Goal: Communication & Community: Answer question/provide support

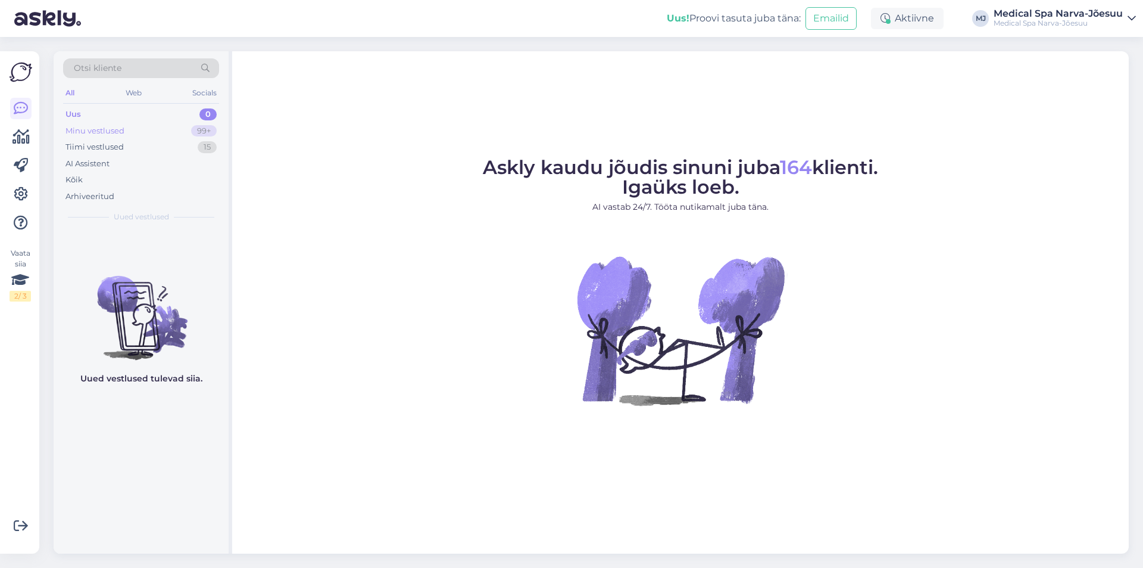
click at [100, 126] on div "Minu vestlused" at bounding box center [95, 131] width 59 height 12
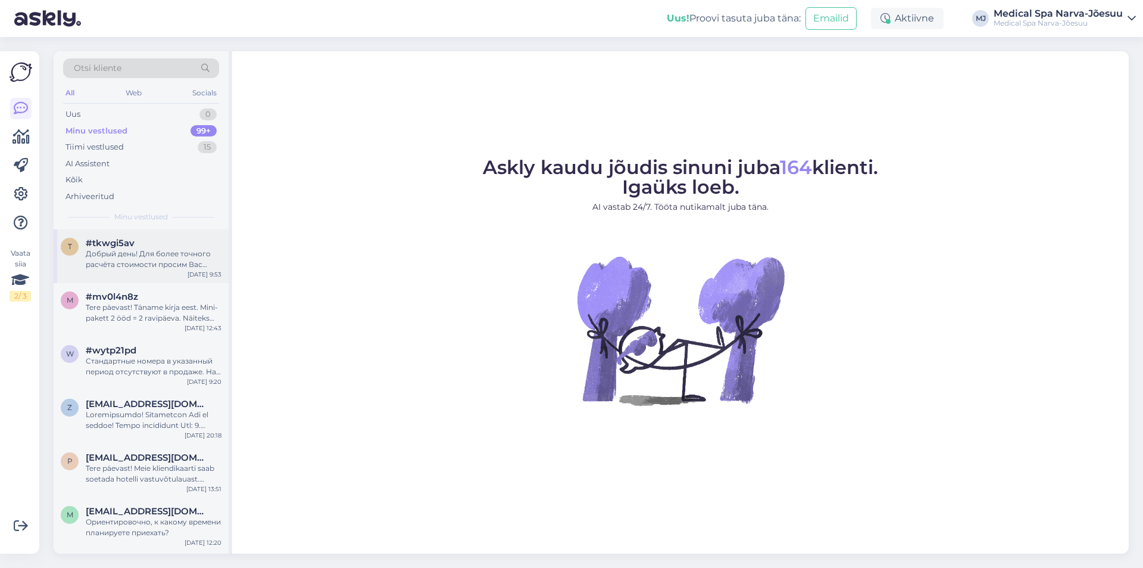
click at [164, 261] on div "Добрый день! Для более точного расчёта стоимости просим Вас указать желаемые да…" at bounding box center [154, 258] width 136 height 21
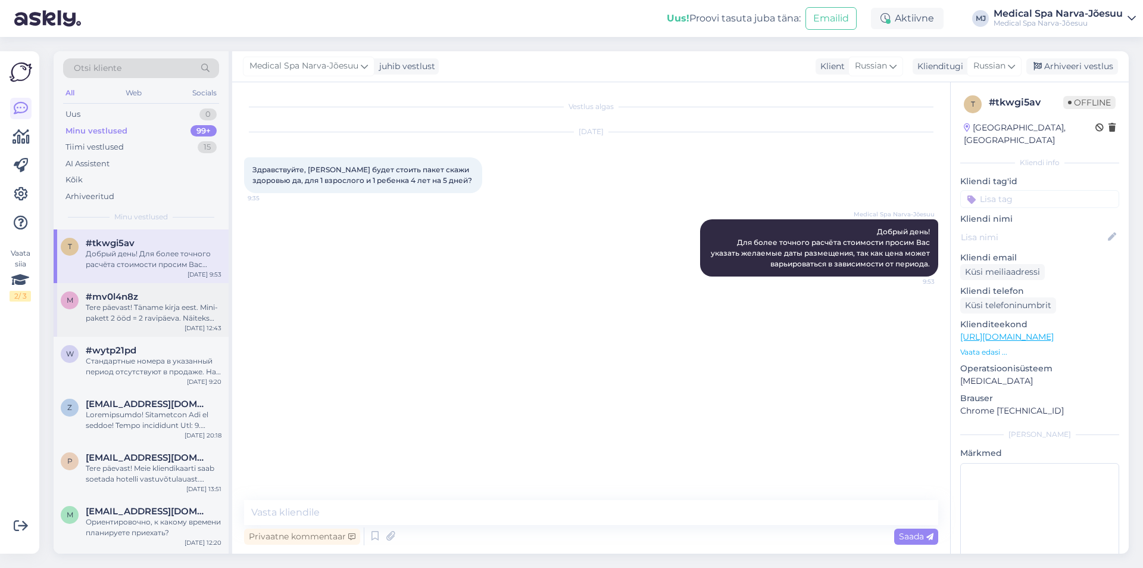
click at [112, 312] on div "Tere päevast! Täname kirja eest. Mini-pakett 2 ööd = 2 ravipäeva. Näiteks kui s…" at bounding box center [154, 312] width 136 height 21
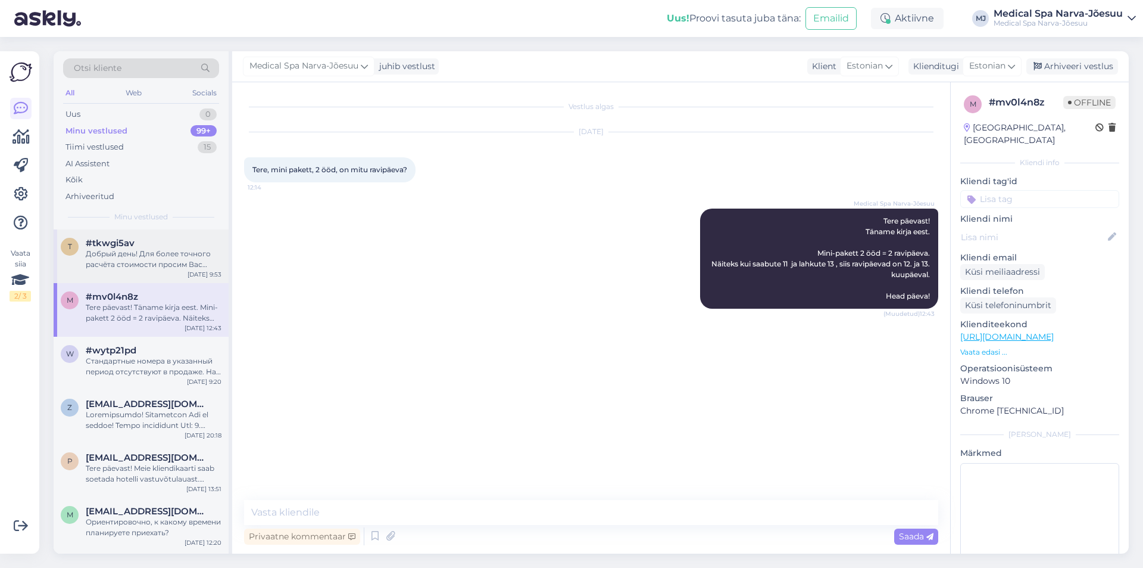
click at [167, 263] on div "Добрый день! Для более точного расчёта стоимости просим Вас указать желаемые да…" at bounding box center [154, 258] width 136 height 21
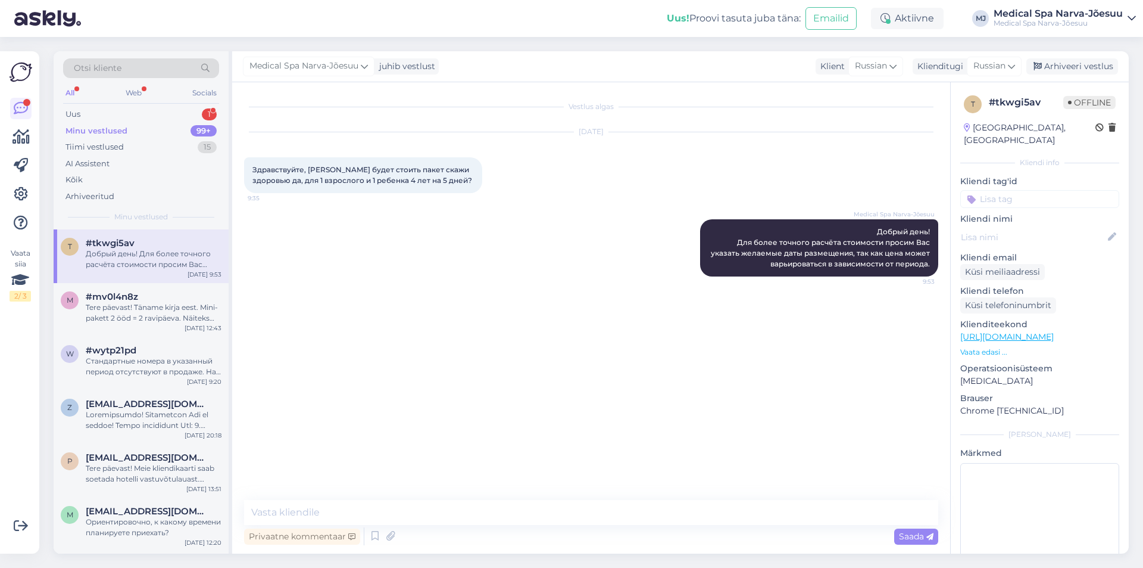
click at [97, 131] on div "Minu vestlused" at bounding box center [97, 131] width 62 height 12
click at [68, 86] on div "All" at bounding box center [70, 92] width 14 height 15
click at [123, 93] on div "Web" at bounding box center [133, 92] width 21 height 15
click at [105, 245] on span "#tkwgi5av" at bounding box center [110, 243] width 49 height 11
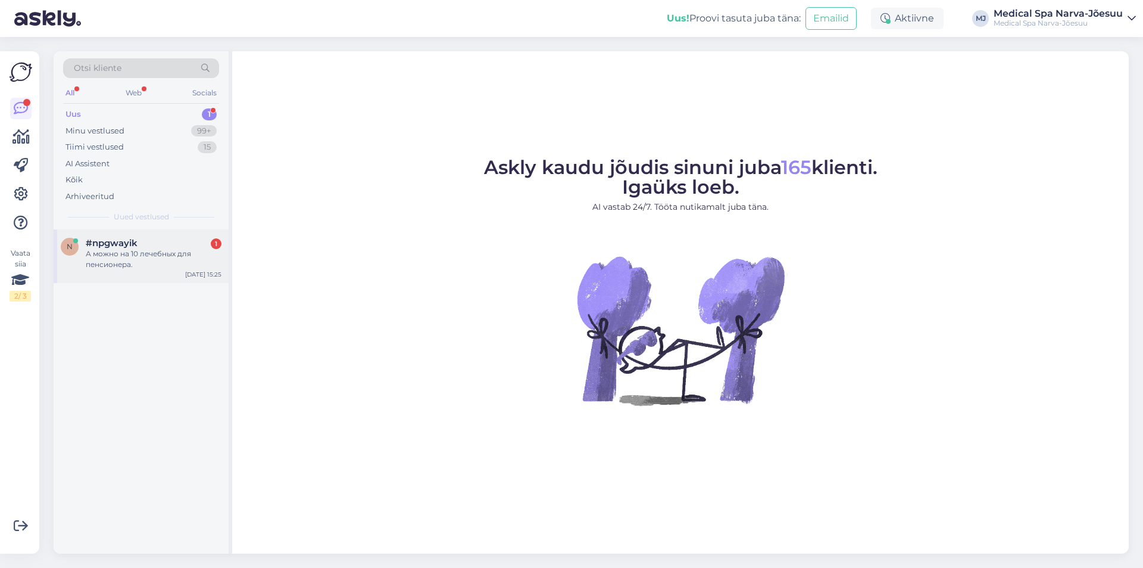
click at [149, 260] on div "А можно на 10 лечебных для пенсионера." at bounding box center [154, 258] width 136 height 21
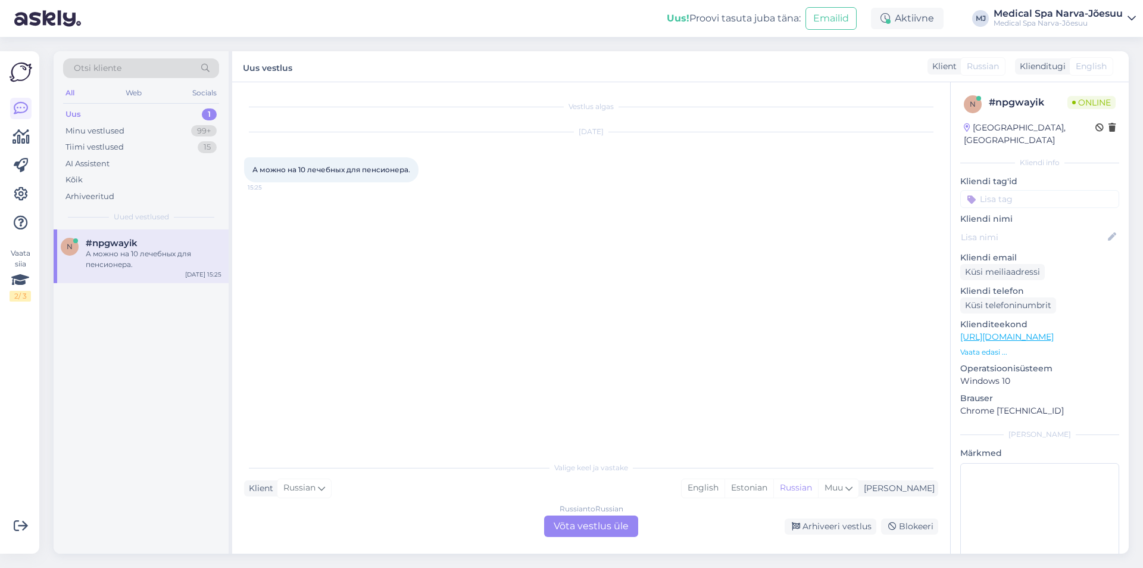
click at [998, 347] on p "Vaata edasi ..." at bounding box center [1040, 352] width 159 height 11
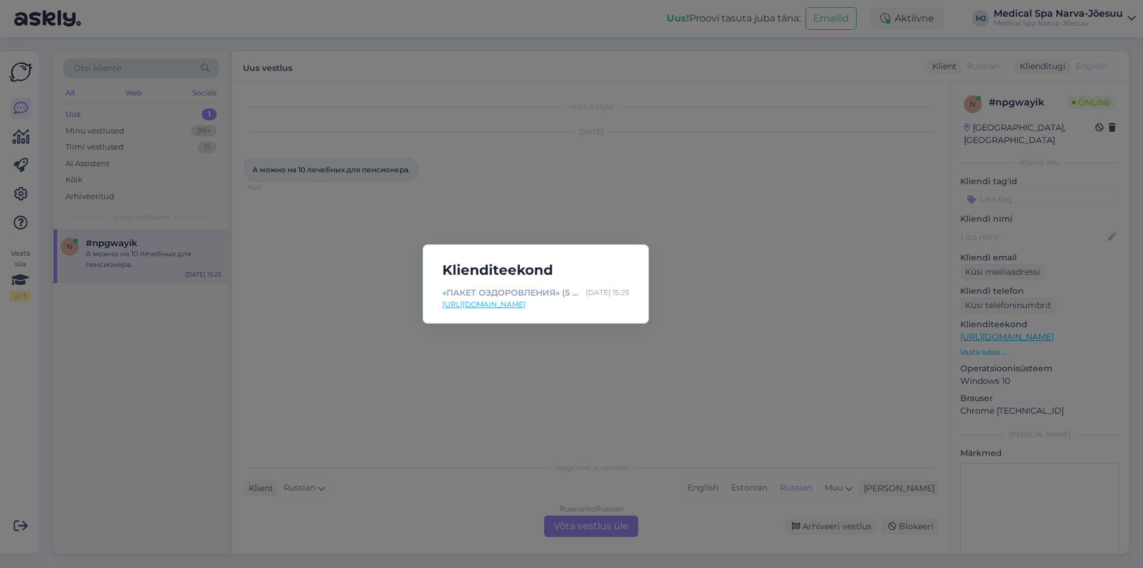
click at [792, 298] on div "Klienditeekond «ПАКЕТ ОЗДОРОВЛЕНИЯ» (5 лечебных дней) - Лучшее предложение для …" at bounding box center [571, 284] width 1143 height 568
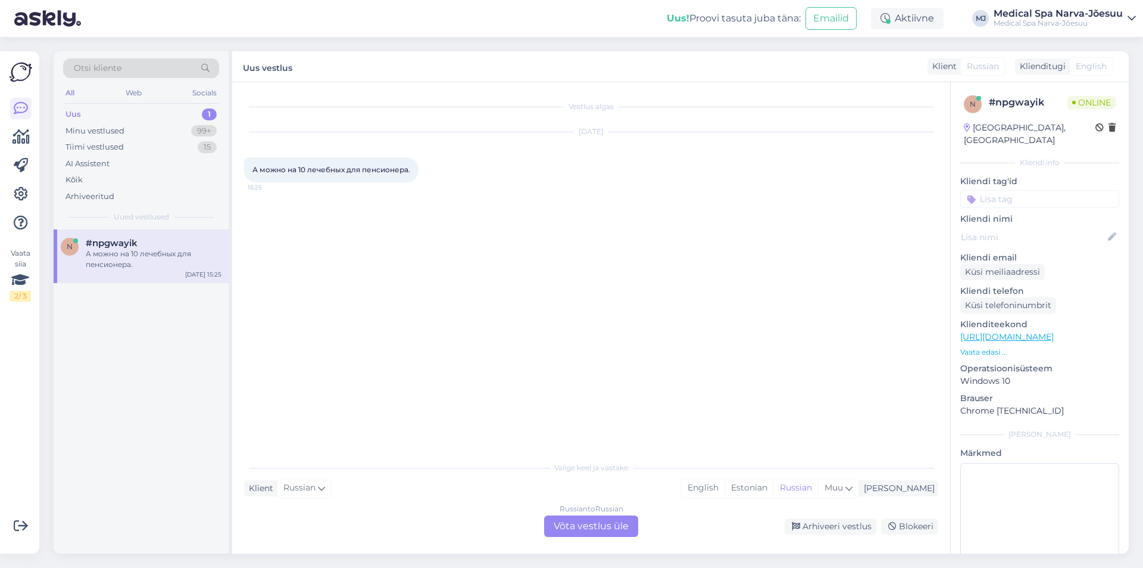
click at [586, 523] on div "Russian to Russian Võta vestlus üle" at bounding box center [591, 525] width 94 height 21
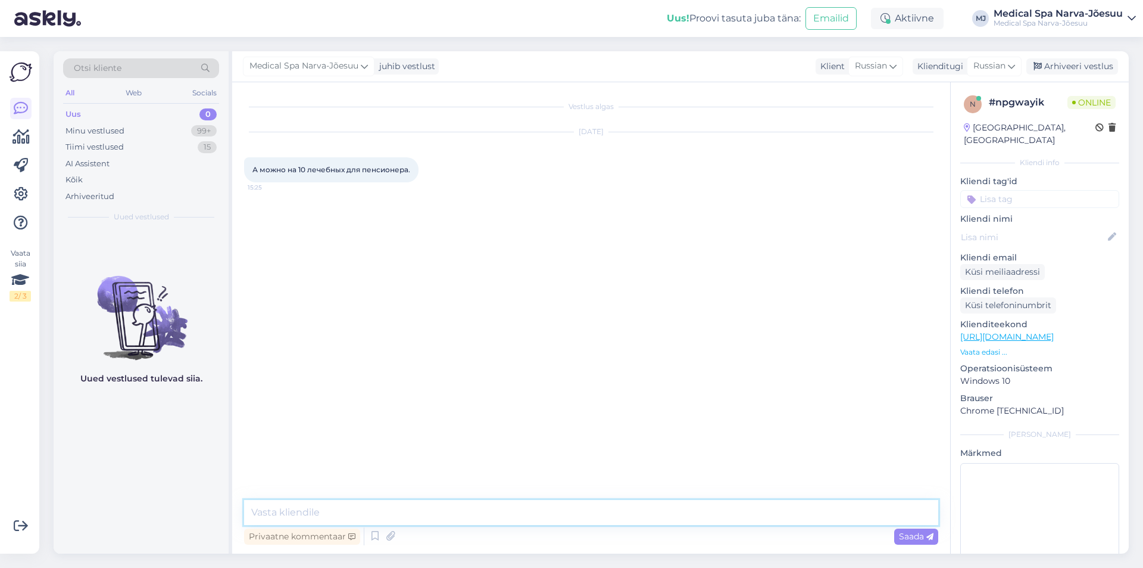
click at [579, 513] on textarea at bounding box center [591, 512] width 694 height 25
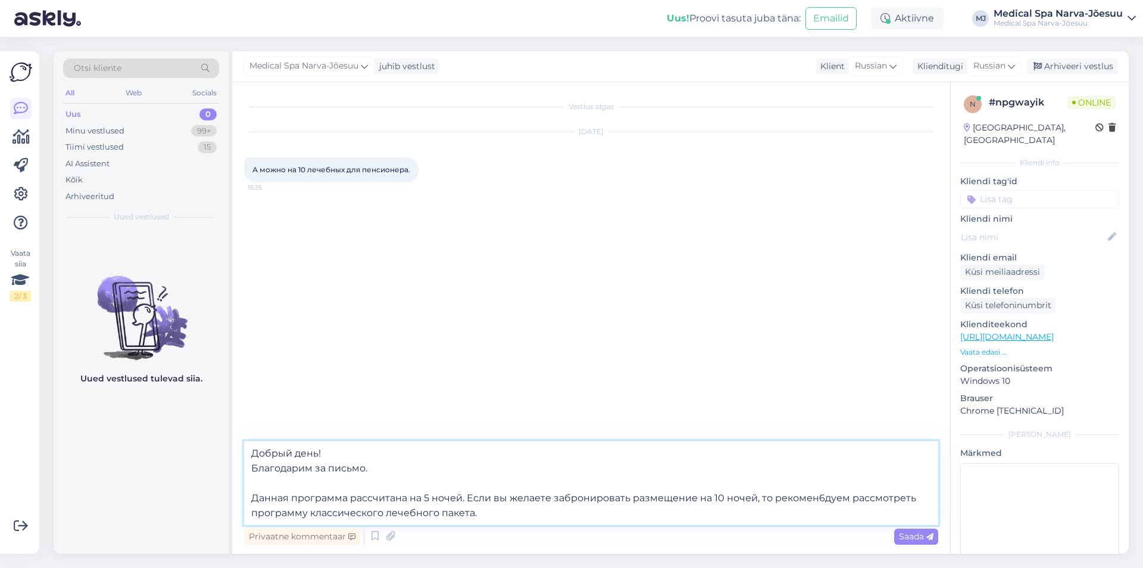
drag, startPoint x: 503, startPoint y: 515, endPoint x: 223, endPoint y: 495, distance: 280.6
click at [223, 495] on div "Otsi kliente All Web Socials Uus 0 Minu vestlused 99+ Tiimi vestlused 15 AI Ass…" at bounding box center [591, 302] width 1075 height 502
paste textarea "Если Вы планируете пребывание на 10 ночей, рекомендуем рассмотреть программу кл…"
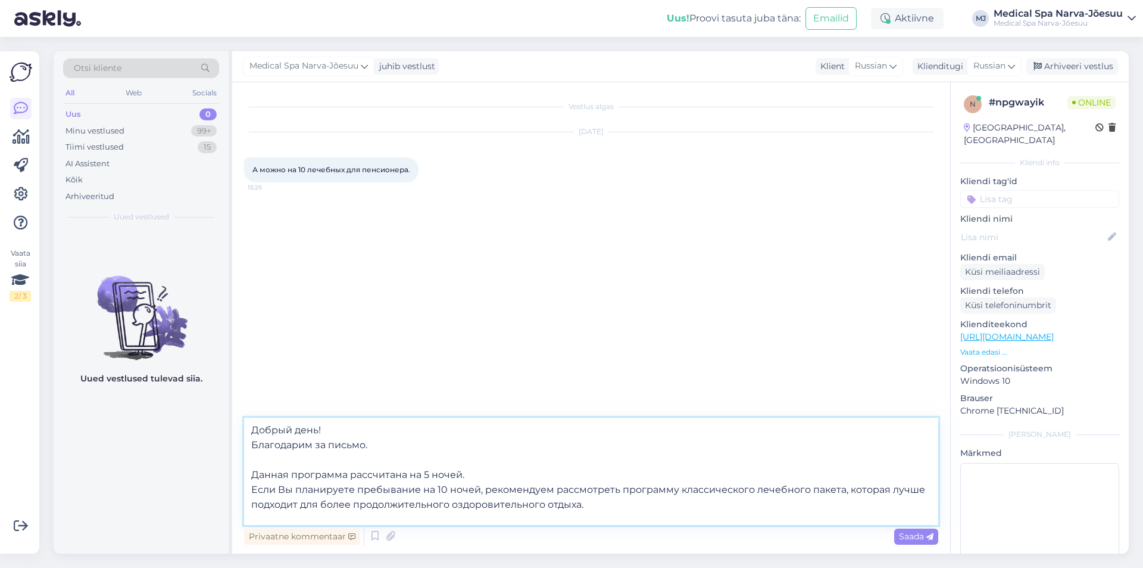
click at [591, 504] on textarea "Добрый день! Благодарим за письмо. Данная программа рассчитана на 5 ночей. Если…" at bounding box center [591, 470] width 694 height 107
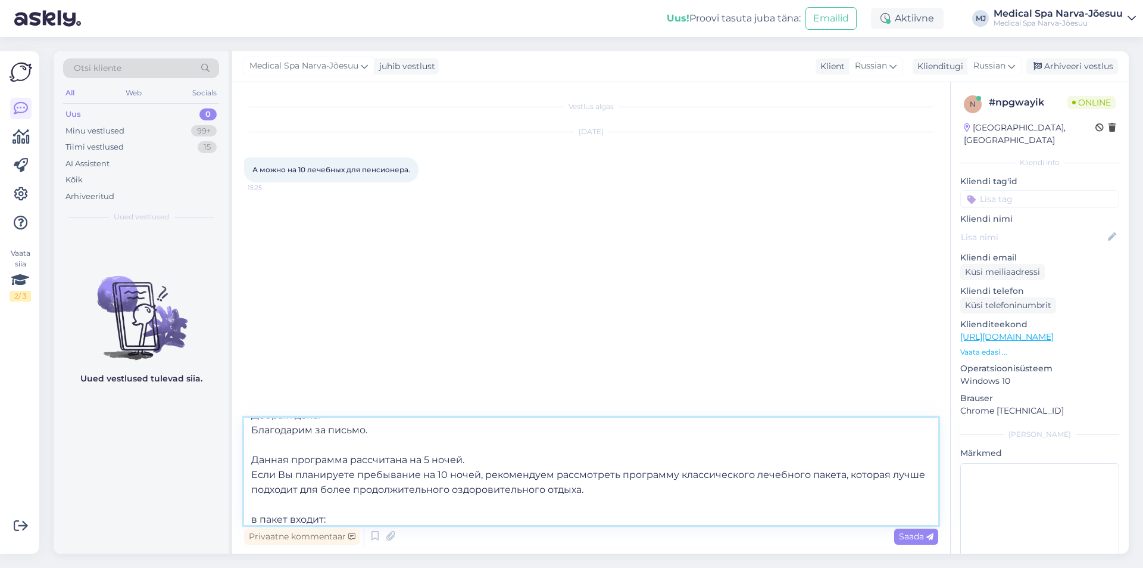
scroll to position [30, 0]
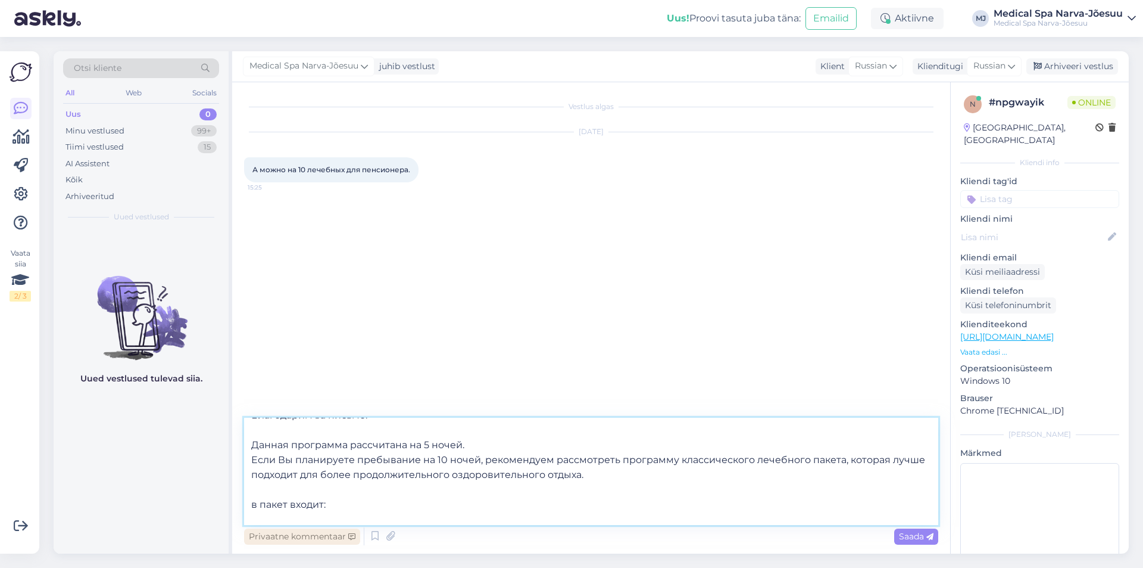
paste textarea "Медицинская консультация (15 мин). Во время консультации будут назначены процед…"
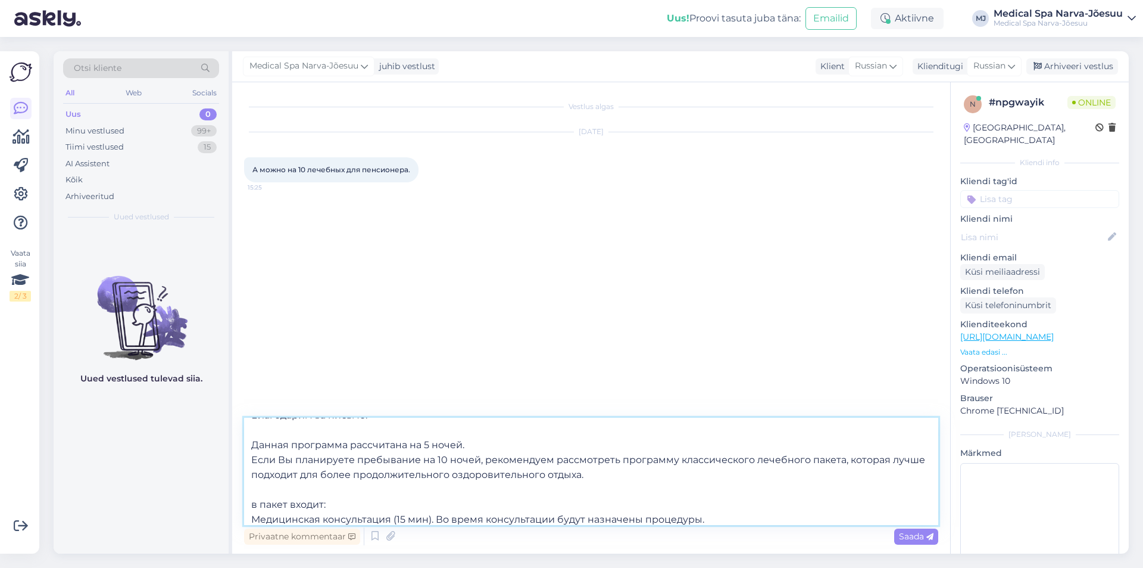
scroll to position [45, 0]
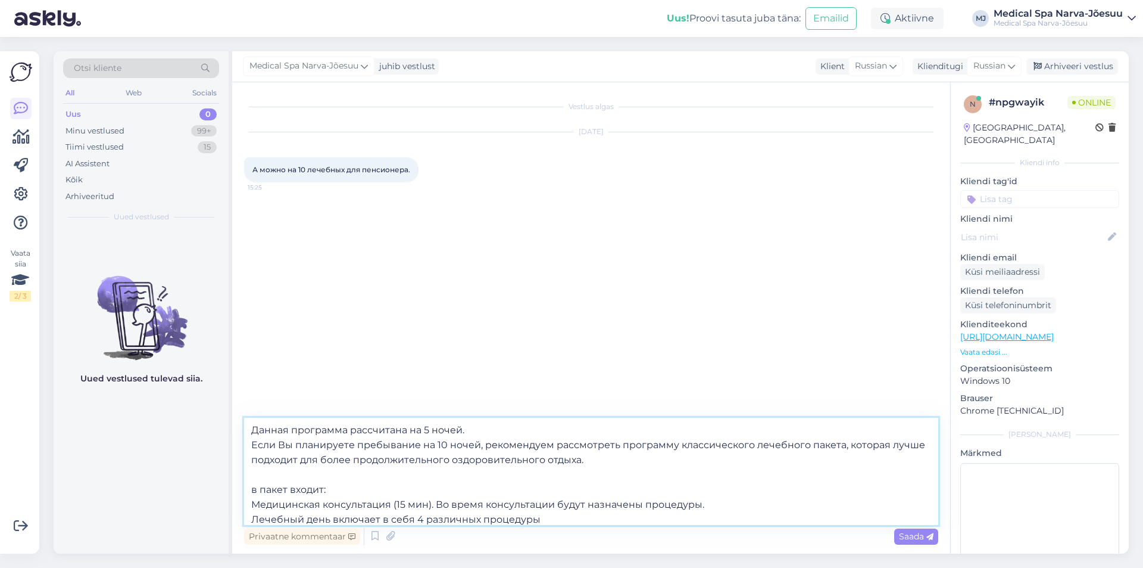
click at [252, 503] on textarea "Добрый день! Благодарим за письмо. Данная программа рассчитана на 5 ночей. Если…" at bounding box center [591, 470] width 694 height 107
click at [251, 517] on textarea "Добрый день! Благодарим за письмо. Данная программа рассчитана на 5 ночей. Если…" at bounding box center [591, 470] width 694 height 107
click at [573, 522] on textarea "Добрый день! Благодарим за письмо. Данная программа рассчитана на 5 ночей. Если…" at bounding box center [591, 470] width 694 height 107
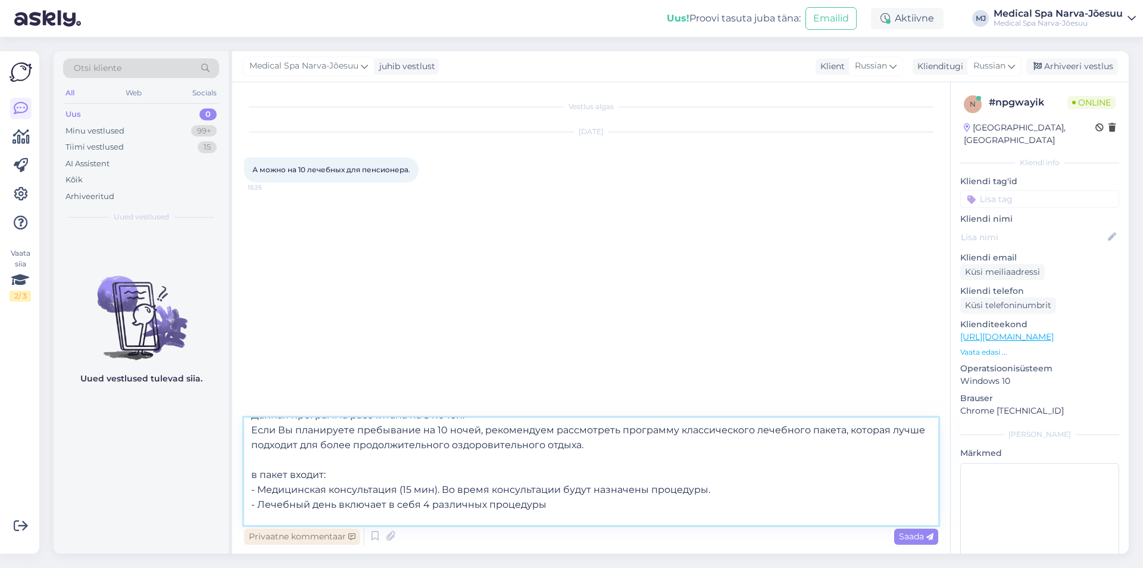
paste textarea "Размещение в номере (Сheck in: 16:00 Check out: 14:00) Трёхразовое питание в ст…"
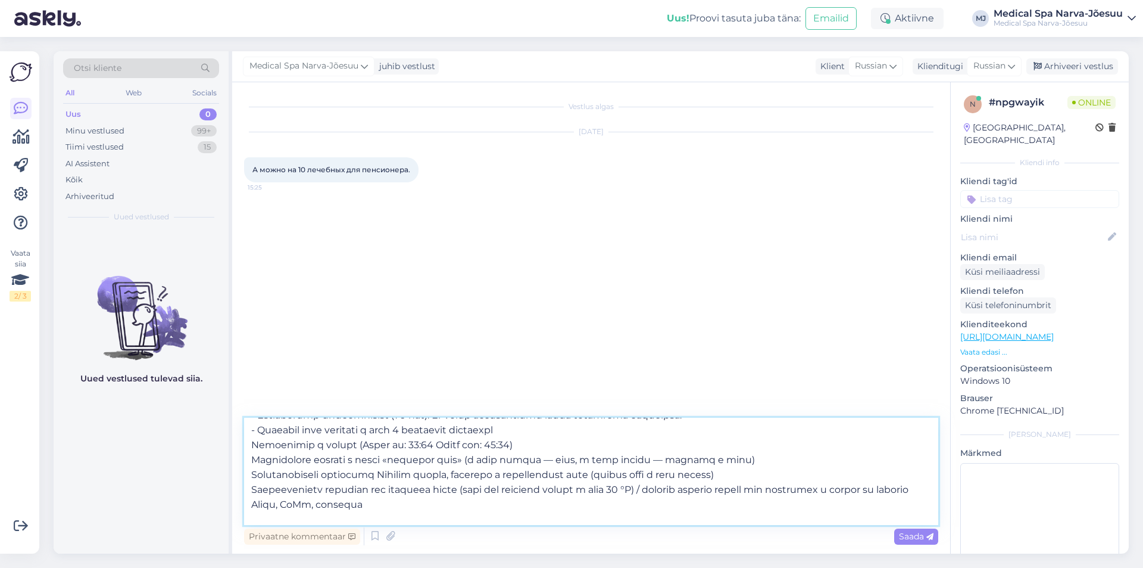
click at [248, 441] on textarea at bounding box center [591, 470] width 694 height 107
click at [245, 458] on textarea at bounding box center [591, 470] width 694 height 107
click at [251, 473] on textarea at bounding box center [591, 470] width 694 height 107
click at [248, 486] on textarea at bounding box center [591, 470] width 694 height 107
click at [248, 516] on textarea at bounding box center [591, 470] width 694 height 107
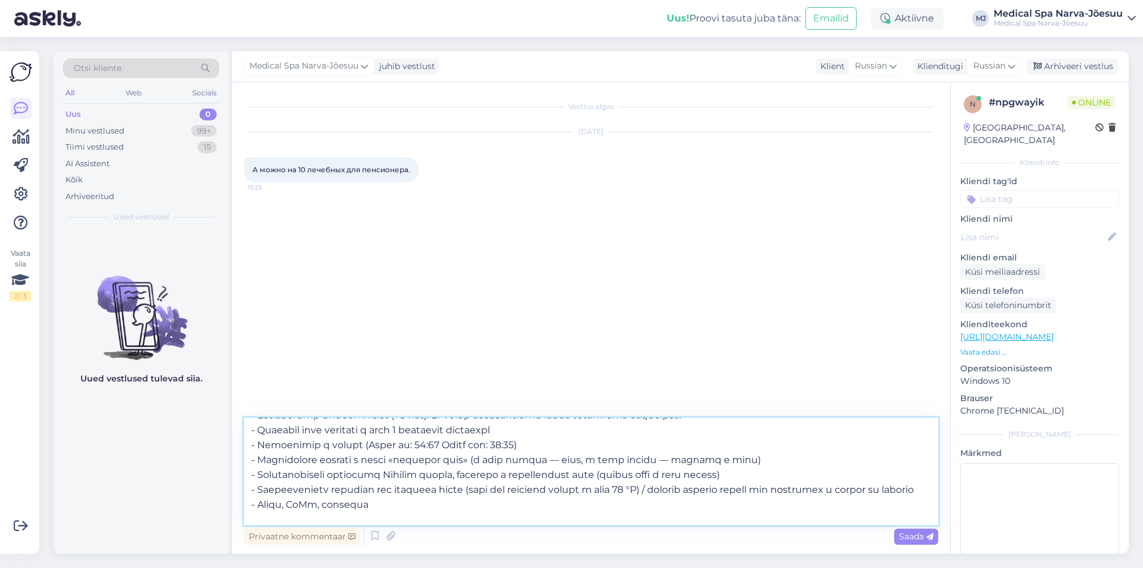
click at [376, 512] on textarea at bounding box center [591, 470] width 694 height 107
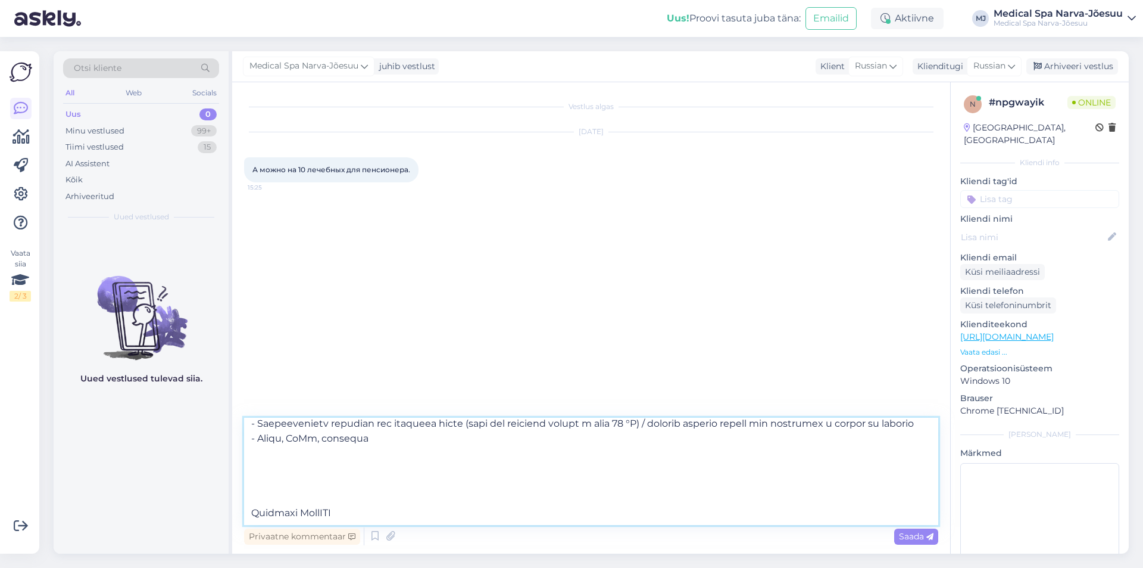
scroll to position [230, 0]
drag, startPoint x: 369, startPoint y: 503, endPoint x: 213, endPoint y: 460, distance: 162.0
click at [213, 460] on div "Otsi kliente All Web Socials Uus 0 Minu vestlused 99+ Tiimi vestlused 15 AI Ass…" at bounding box center [591, 302] width 1075 height 502
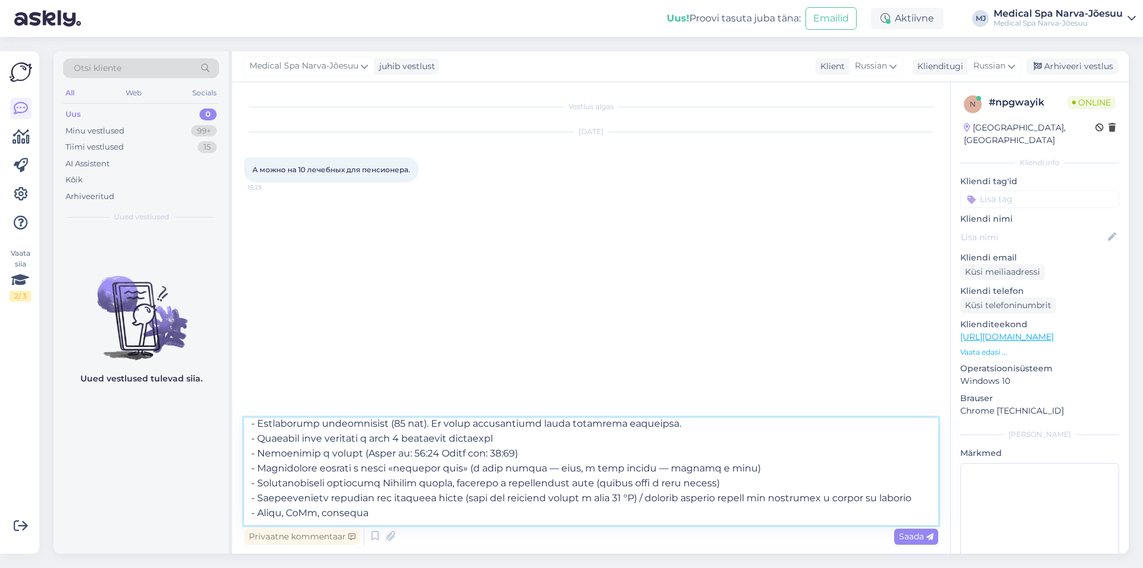
scroll to position [170, 0]
click at [250, 512] on textarea at bounding box center [591, 470] width 694 height 107
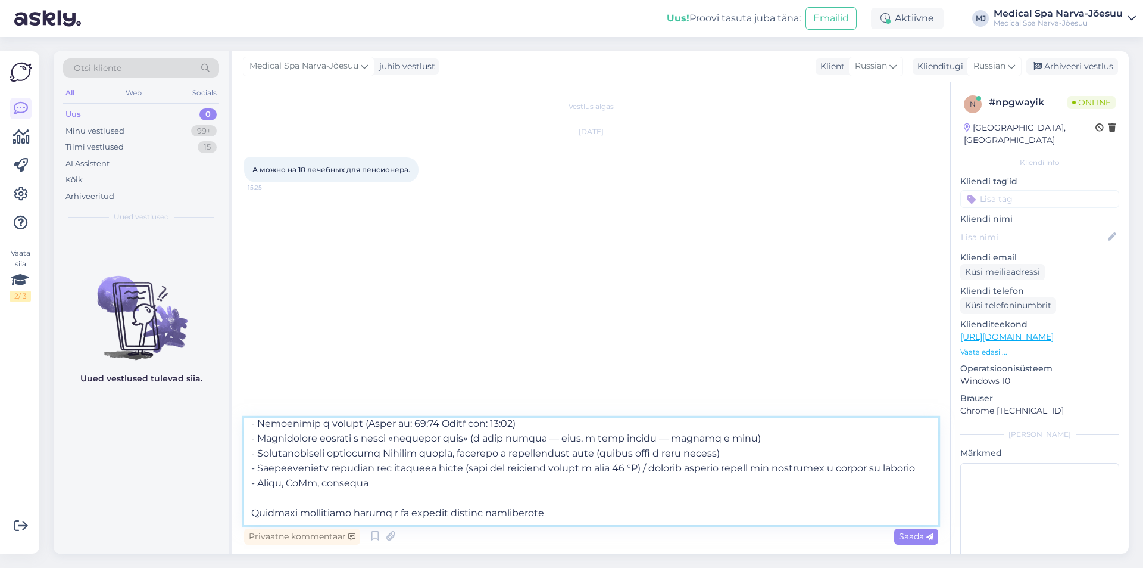
drag, startPoint x: 593, startPoint y: 515, endPoint x: 195, endPoint y: 516, distance: 397.2
click at [195, 516] on div "Otsi kliente All Web Socials Uus 0 Minu vestlused 99+ Tiimi vestlused 15 AI Ass…" at bounding box center [591, 302] width 1075 height 502
paste textarea ", пожалуйста, количество гостей, и мы пришлём ценовое предложение."
type textarea "Loremi dolo! Sitametcon ad elitse. Doeius temporinc utlaboreet do 0 magna. Aliq…"
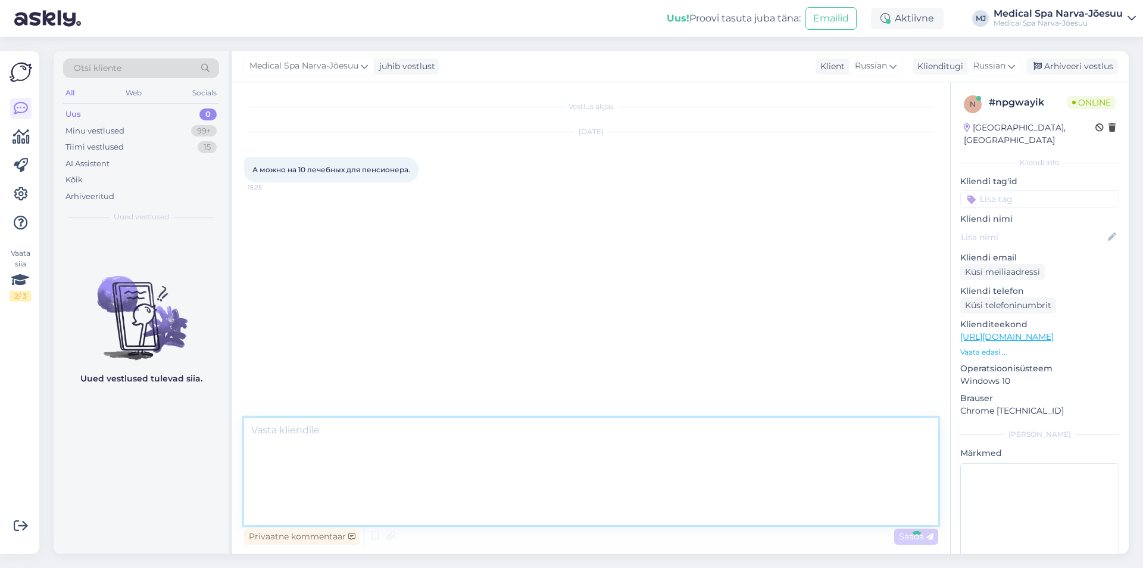
scroll to position [0, 0]
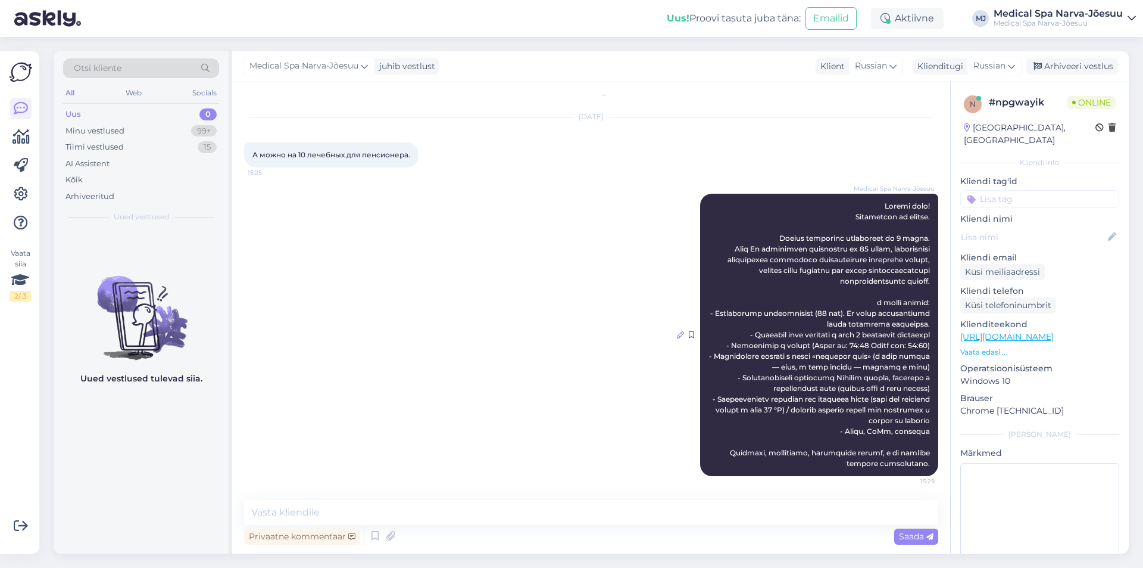
click at [677, 331] on icon at bounding box center [680, 334] width 7 height 7
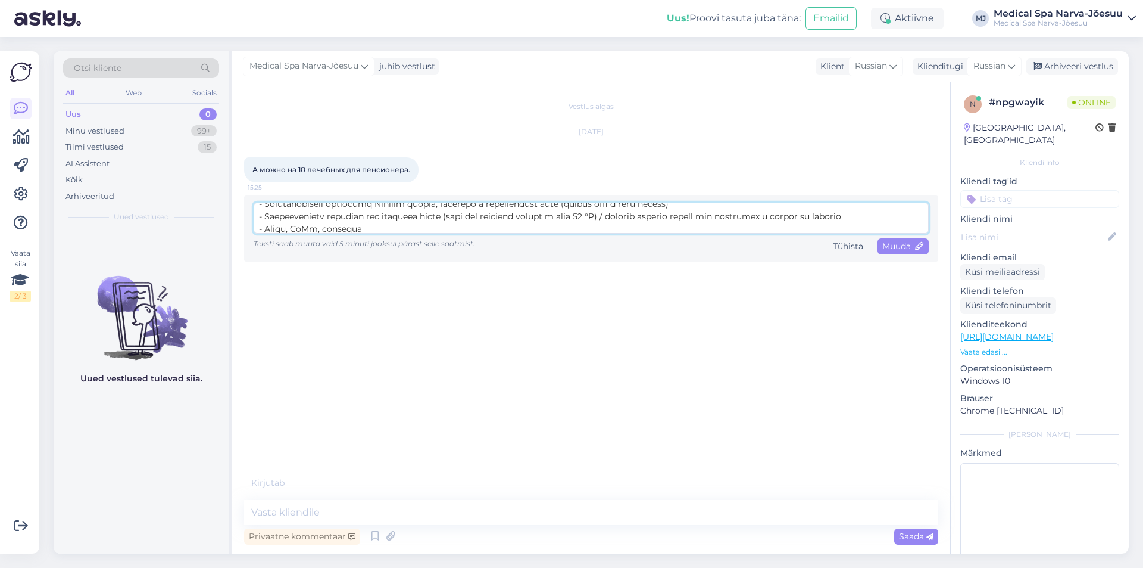
scroll to position [179, 0]
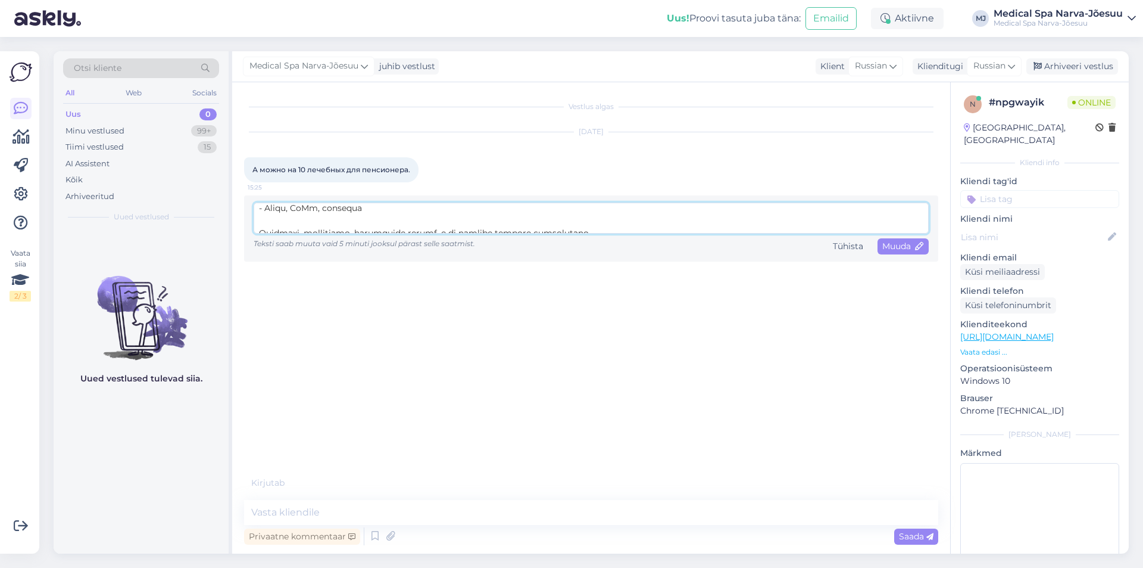
click at [397, 220] on textarea at bounding box center [591, 217] width 675 height 31
paste textarea "Данную программу можно забронировать на любой период — всё зависит от наличия с…"
type textarea "Loremi dolo! Sitametcon ad elitse. Doeius temporinc utlaboreet do 5 magna. Aliq…"
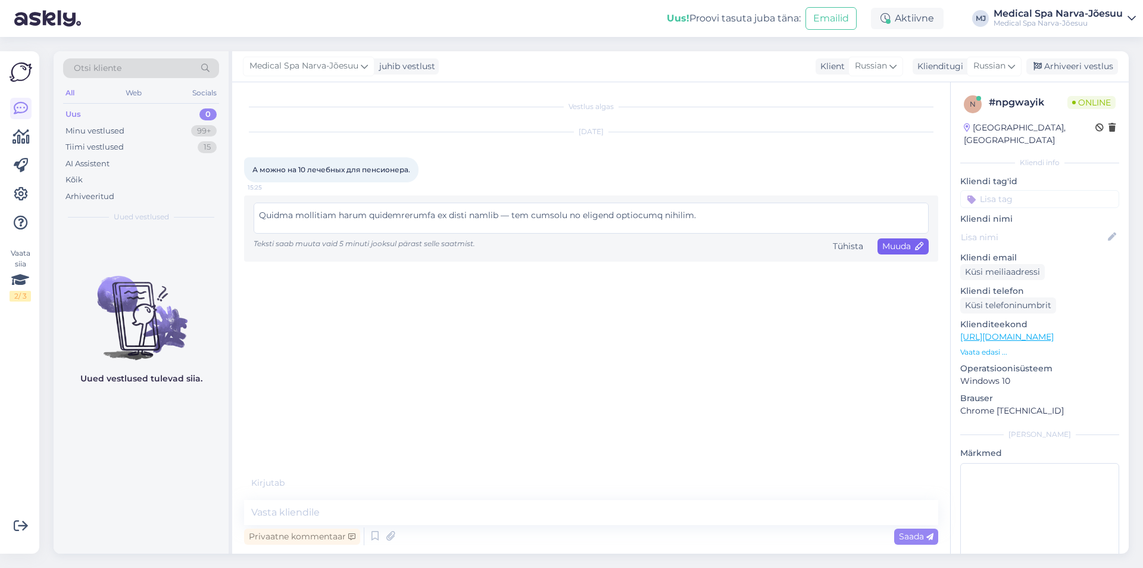
click at [907, 244] on span "Muuda" at bounding box center [904, 246] width 42 height 11
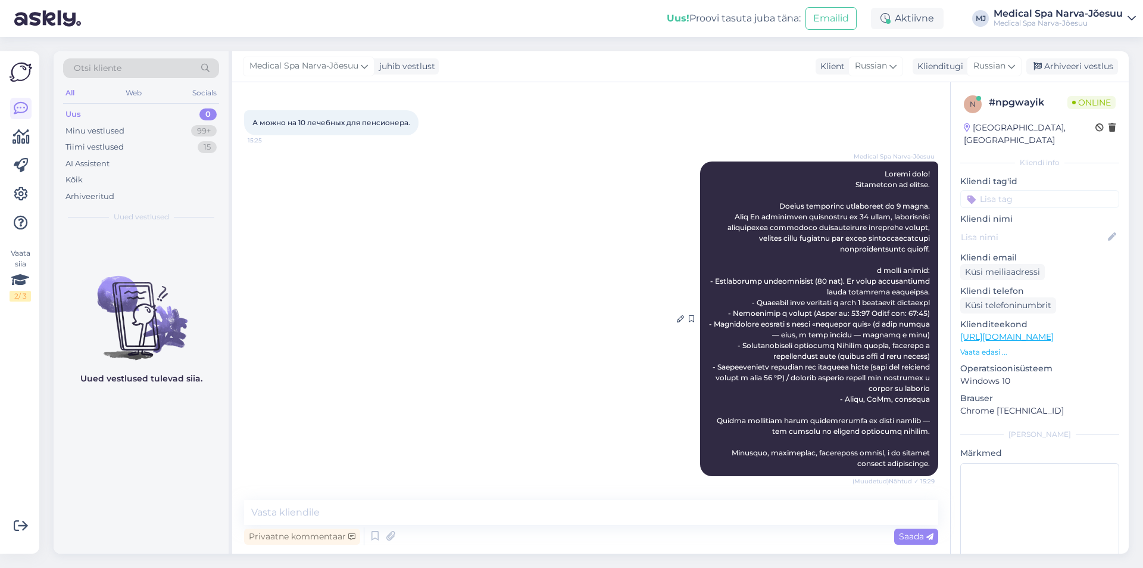
scroll to position [109, 0]
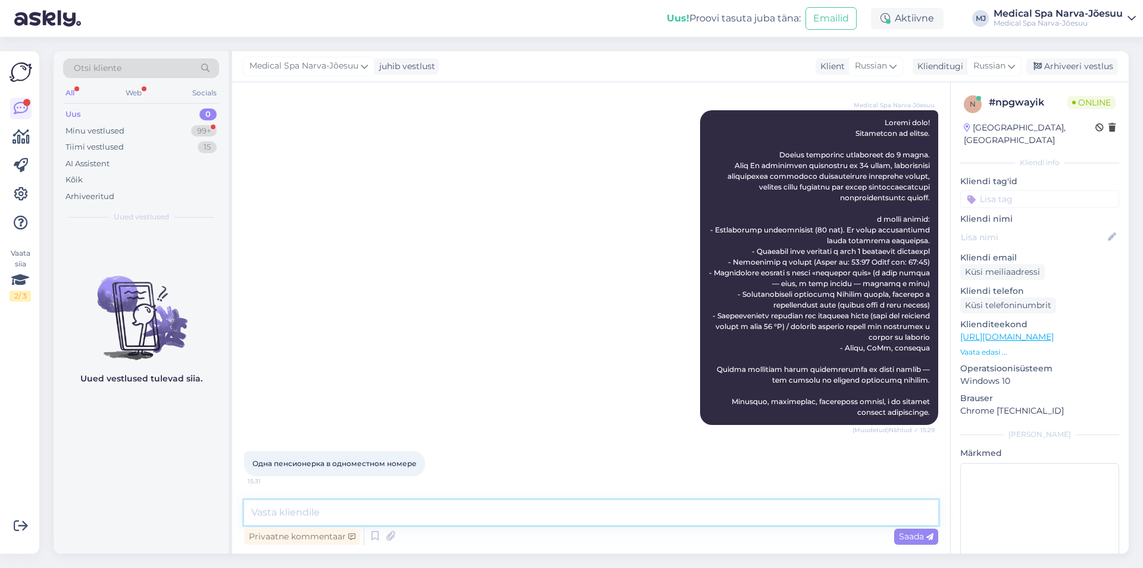
click at [355, 519] on textarea at bounding box center [591, 512] width 694 height 25
paste textarea "Стоимость будет зависеть от выбранного вида массажа. Если Вы бронируете ручной …"
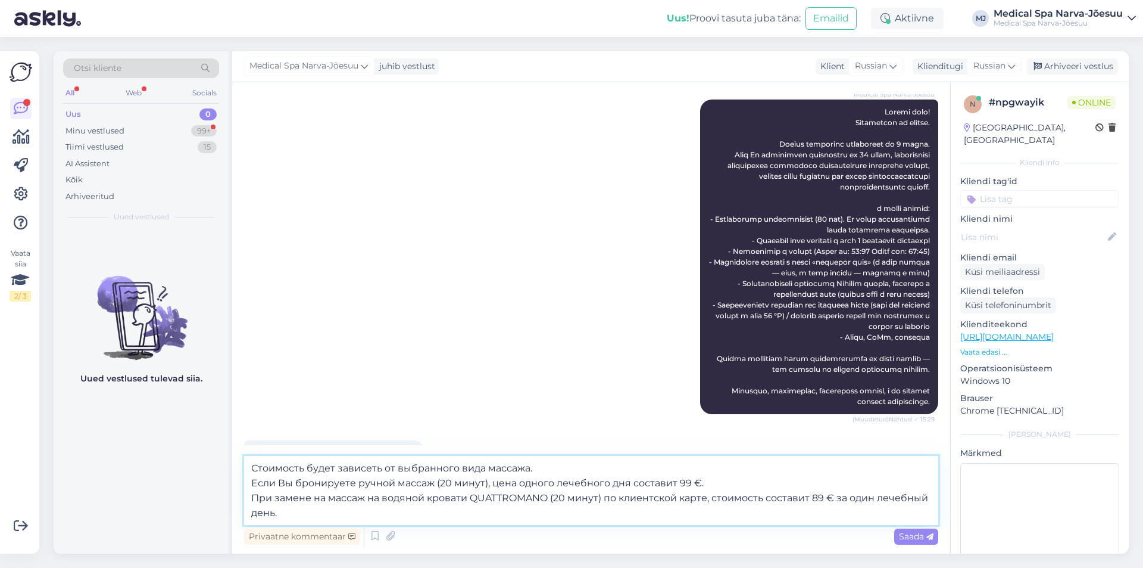
drag, startPoint x: 703, startPoint y: 483, endPoint x: 709, endPoint y: 484, distance: 6.1
click at [706, 483] on textarea "Стоимость будет зависеть от выбранного вида массажа. Если Вы бронируете ручной …" at bounding box center [591, 490] width 694 height 69
click at [692, 473] on textarea "Стоимость будет зависеть от выбранного вида массажа. Если Вы бронируете ручной …" at bounding box center [591, 490] width 694 height 69
drag, startPoint x: 707, startPoint y: 476, endPoint x: 712, endPoint y: 484, distance: 9.4
click at [707, 477] on textarea "Стоимость будет зависеть от выбранного вида массажа. Если Вы бронируете ручной …" at bounding box center [591, 490] width 694 height 69
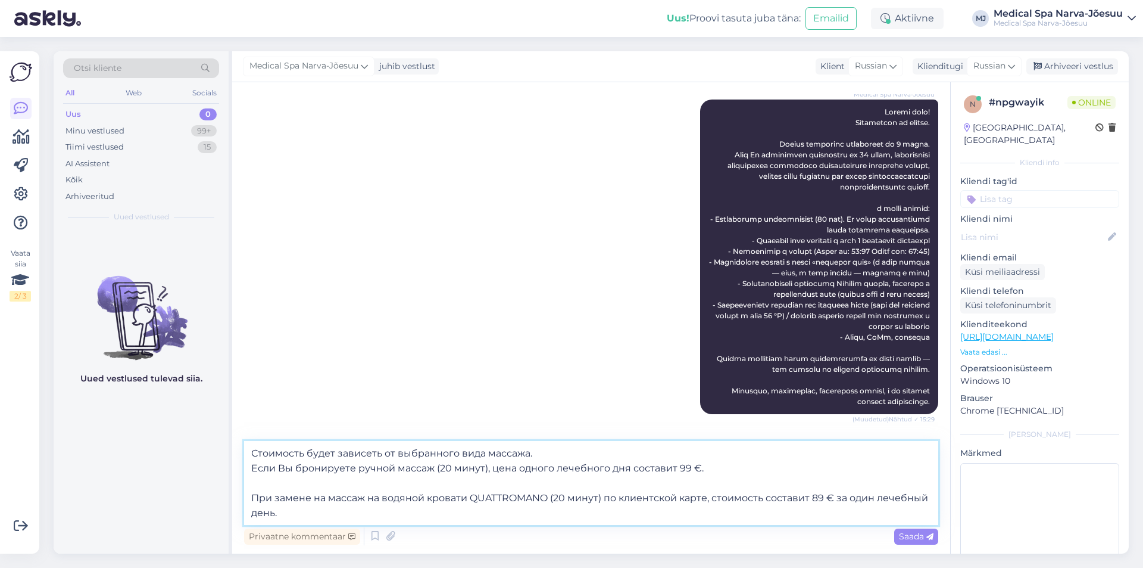
click at [719, 474] on textarea "Стоимость будет зависеть от выбранного вида массажа. Если Вы бронируете ручной …" at bounding box center [591, 483] width 694 height 84
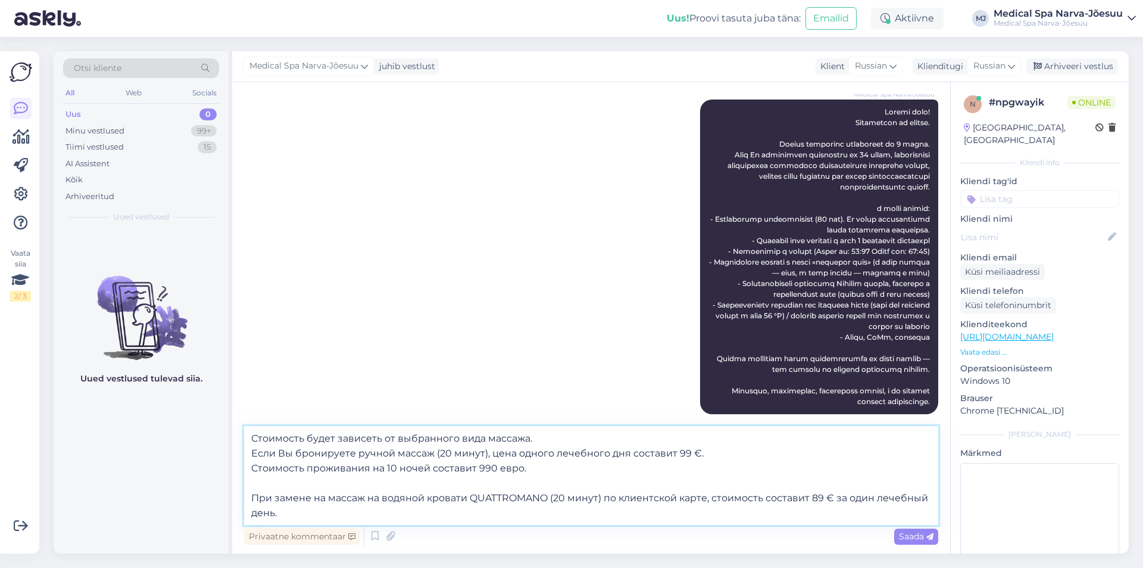
click at [300, 512] on textarea "Стоимость будет зависеть от выбранного вида массажа. Если Вы бронируете ручной …" at bounding box center [591, 475] width 694 height 99
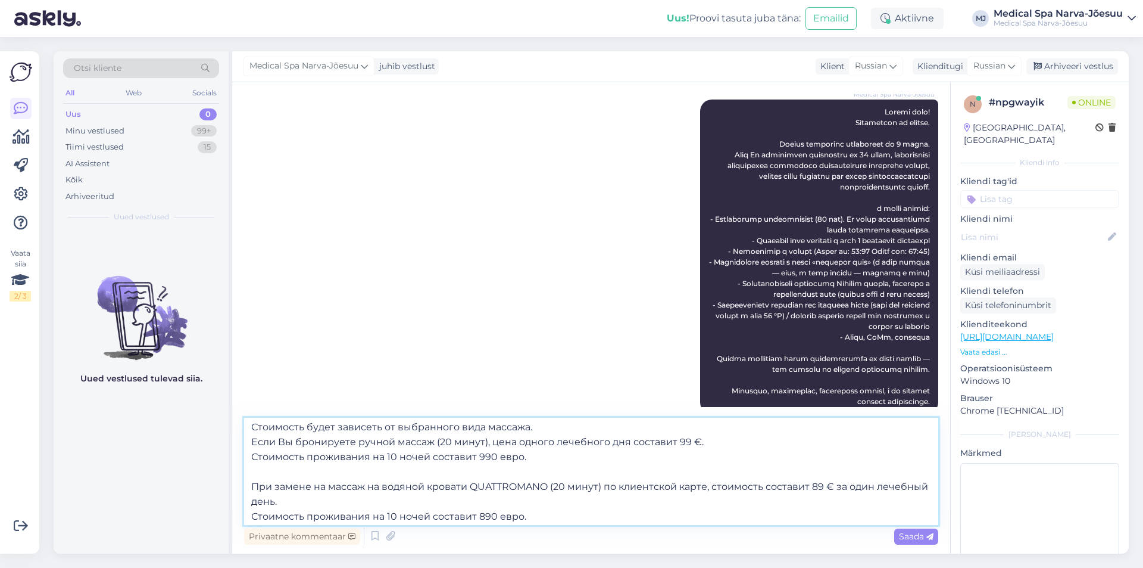
scroll to position [0, 0]
drag, startPoint x: 499, startPoint y: 515, endPoint x: 207, endPoint y: 406, distance: 312.0
click at [207, 406] on div "Otsi kliente All Web Socials Uus 0 Minu vestlused 99+ Tiimi vestlused 15 AI Ass…" at bounding box center [591, 302] width 1075 height 502
paste textarea "ыбираете ручной массаж (20 минут), стоимость одного лечебного дня составит 99 €…"
click at [248, 430] on textarea "Стоимость будет зависеть от выбранного вида массажа. Если Вы выбираете ручной м…" at bounding box center [591, 470] width 694 height 107
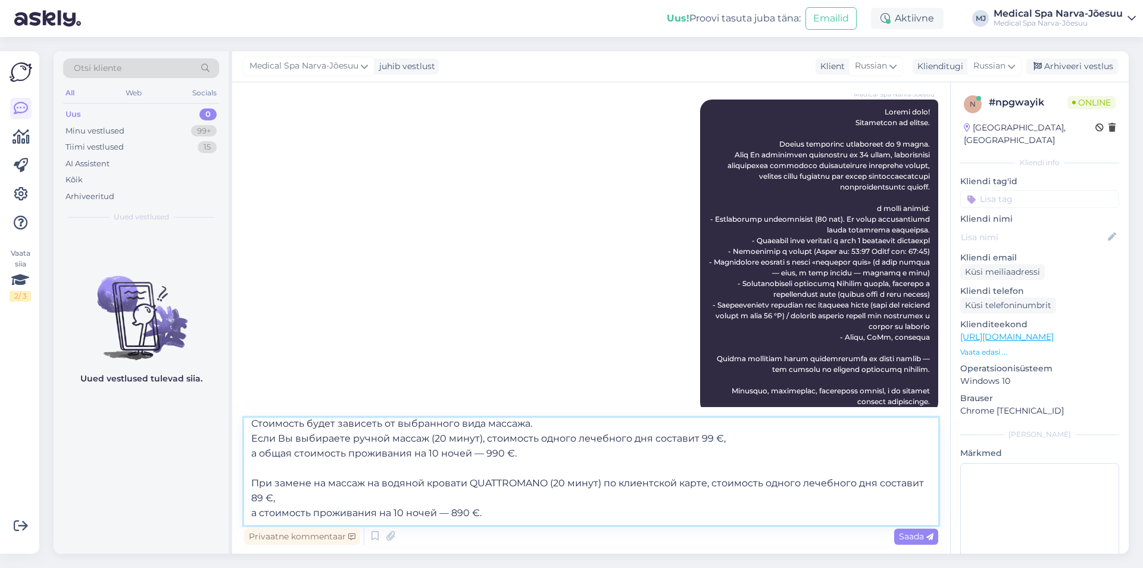
scroll to position [60, 0]
type textarea "Благодарим за информацию. Стоимость будет зависеть от выбранного вида массажа. …"
click at [915, 535] on span "Saada" at bounding box center [916, 536] width 35 height 11
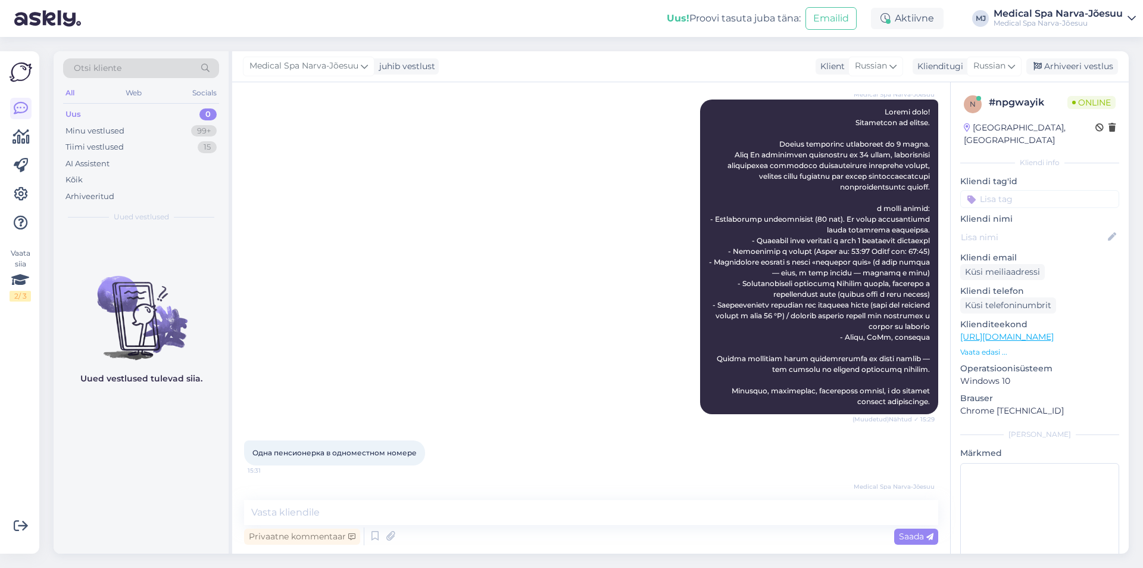
scroll to position [0, 0]
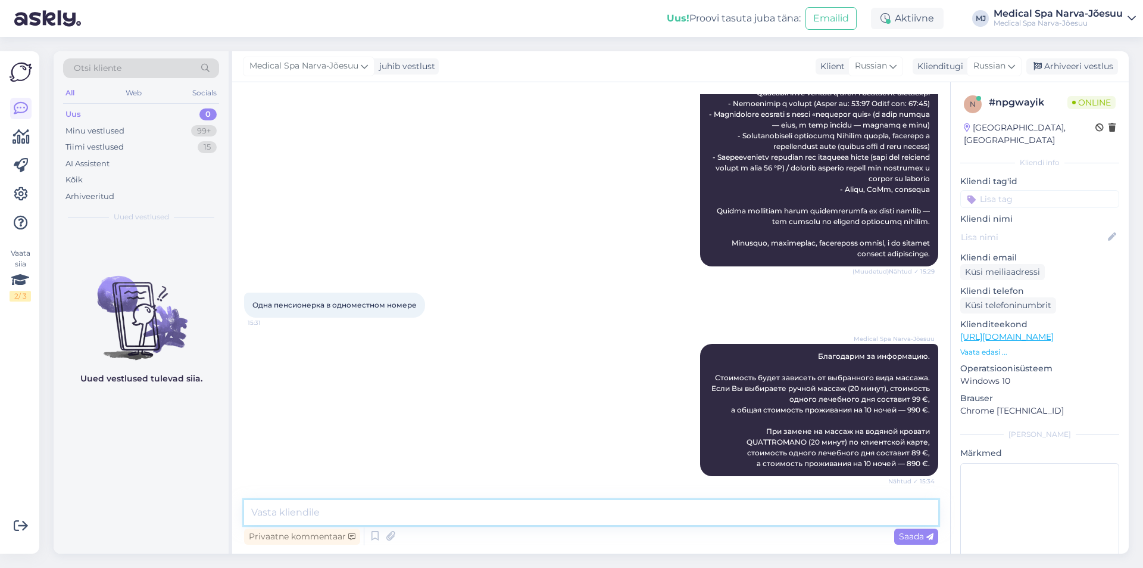
click at [656, 512] on textarea at bounding box center [591, 512] width 694 height 25
type textarea "массаж дублируется через день"
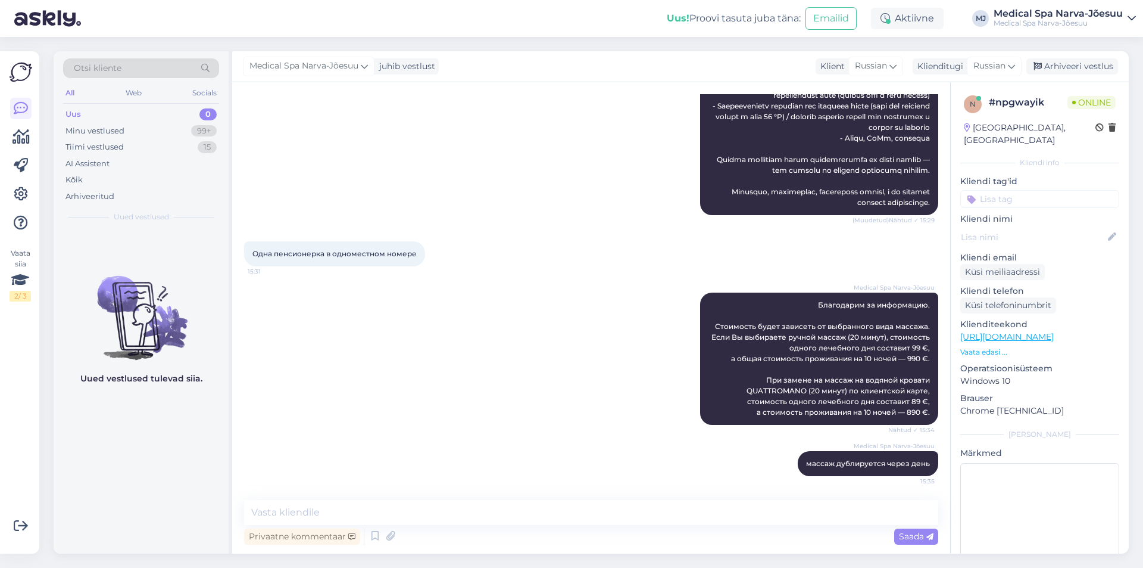
click at [998, 347] on p "Vaata edasi ..." at bounding box center [1040, 352] width 159 height 11
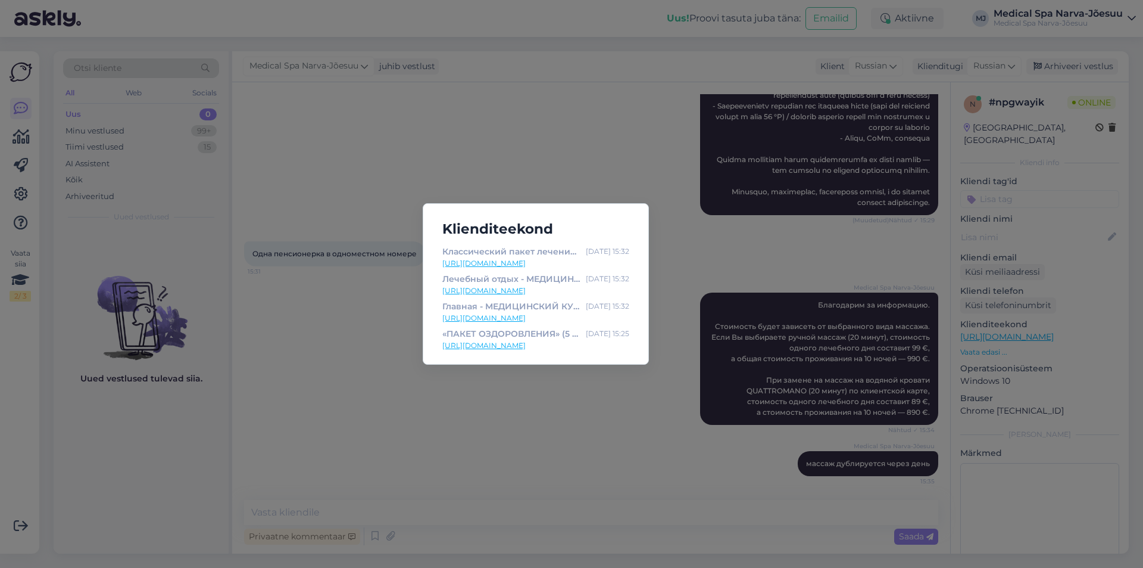
click at [494, 182] on div "Klienditeekond Классический пакет лечения «ДА здоровью!» (бронирование от 4 дне…" at bounding box center [571, 284] width 1143 height 568
